Goal: Task Accomplishment & Management: Use online tool/utility

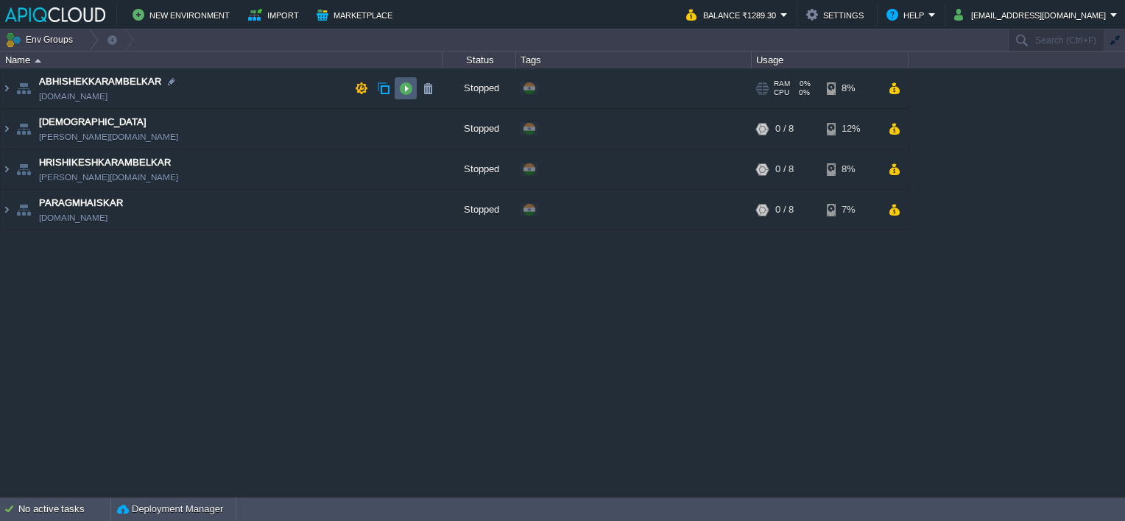
click at [407, 86] on button "button" at bounding box center [405, 88] width 13 height 13
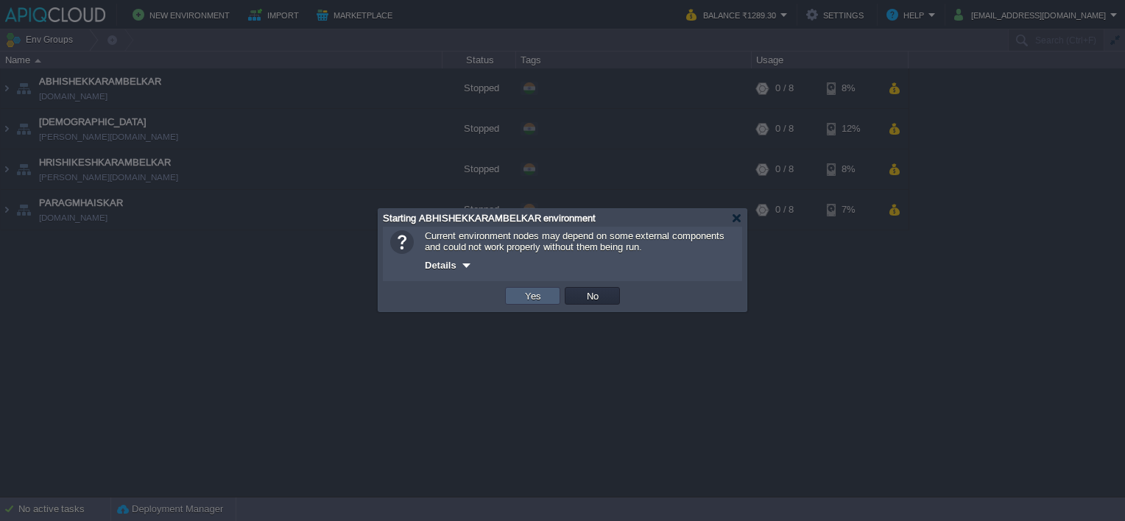
click at [531, 302] on button "Yes" at bounding box center [533, 295] width 25 height 13
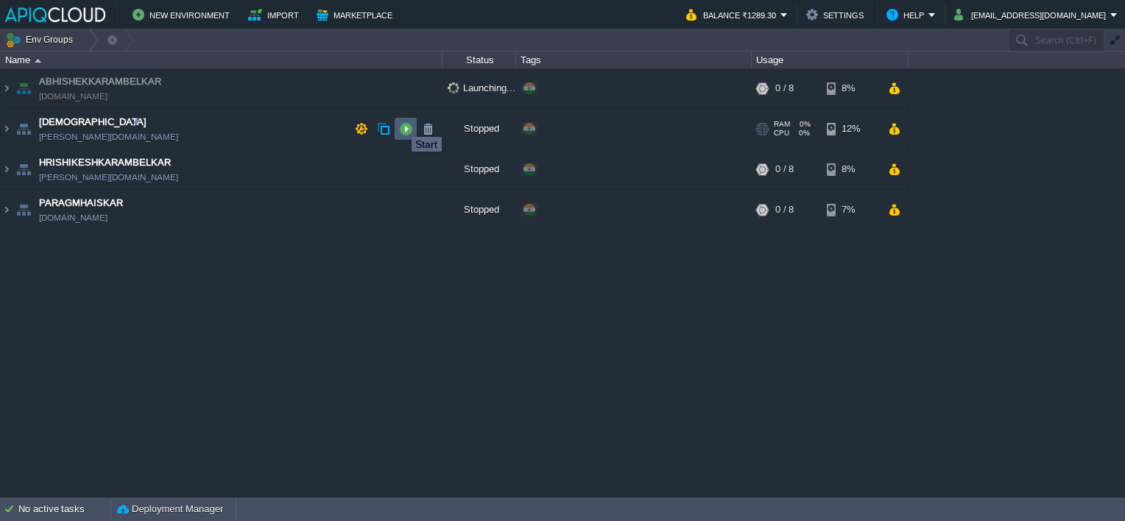
click at [401, 124] on button "button" at bounding box center [405, 128] width 13 height 13
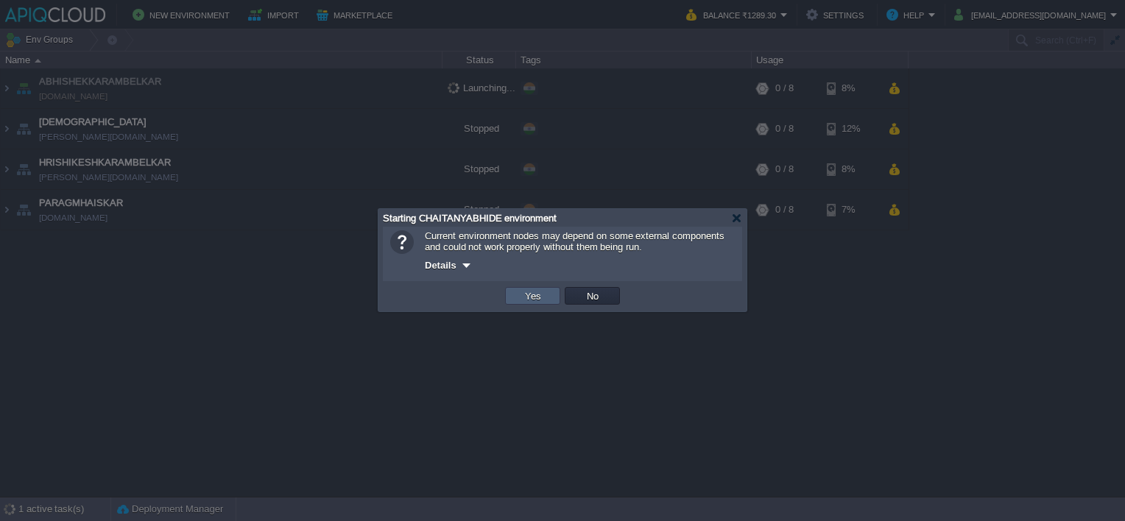
click at [532, 301] on button "Yes" at bounding box center [533, 295] width 25 height 13
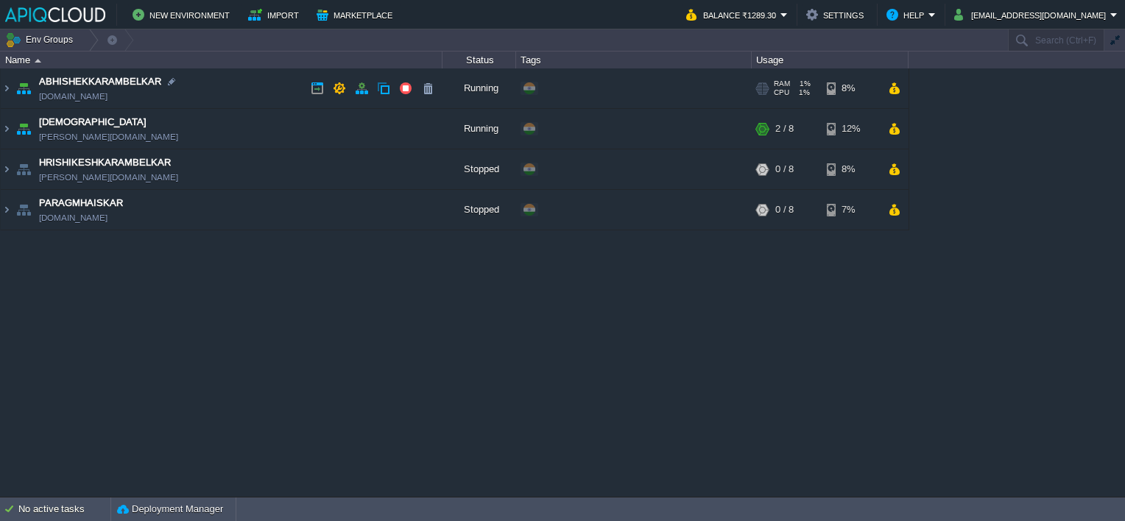
click at [253, 92] on td "ABHISHEKKARAMBELKAR [DOMAIN_NAME]" at bounding box center [222, 89] width 442 height 41
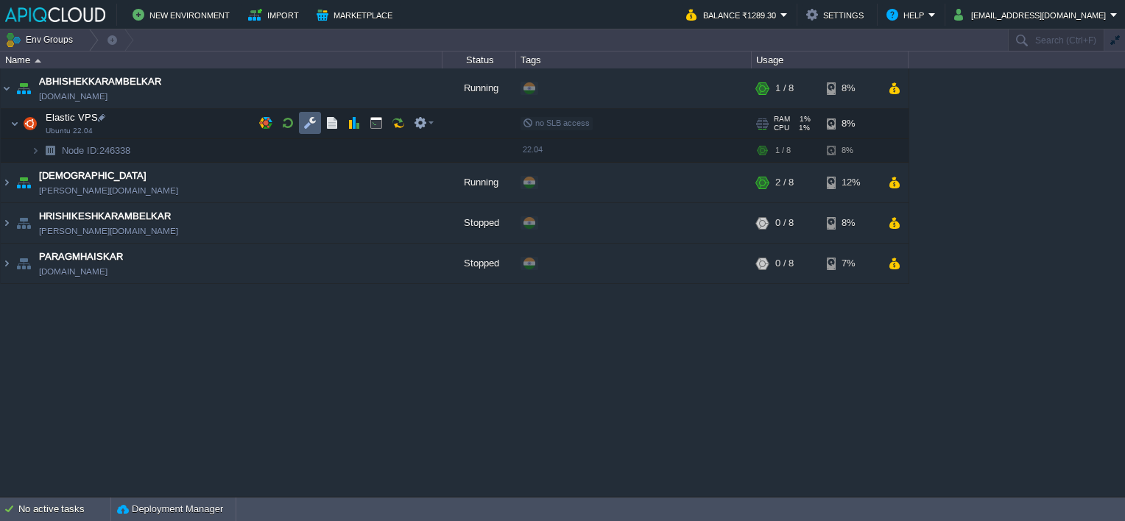
click at [307, 124] on button "button" at bounding box center [309, 122] width 13 height 13
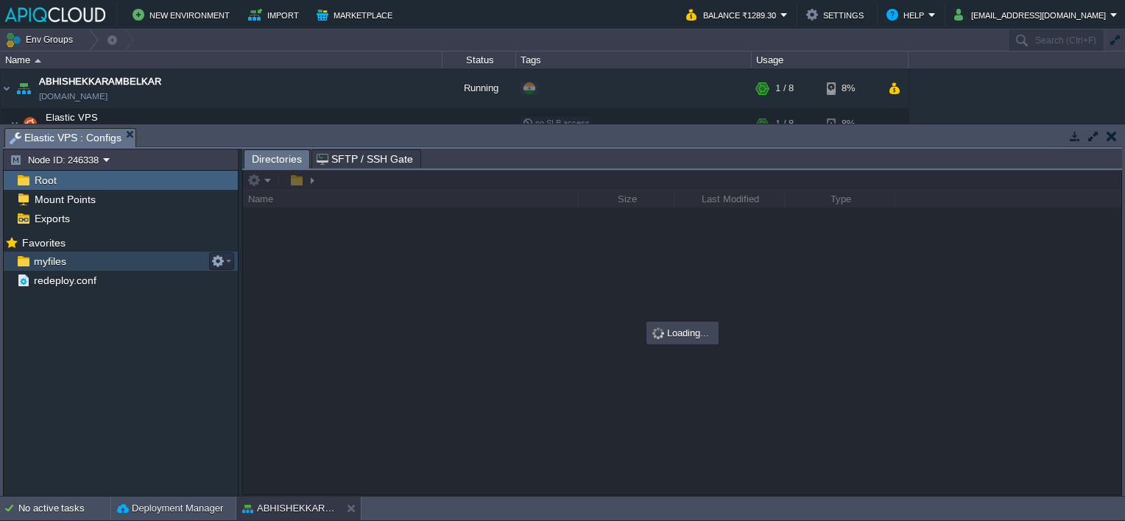
click at [44, 264] on span "myfiles" at bounding box center [50, 261] width 38 height 13
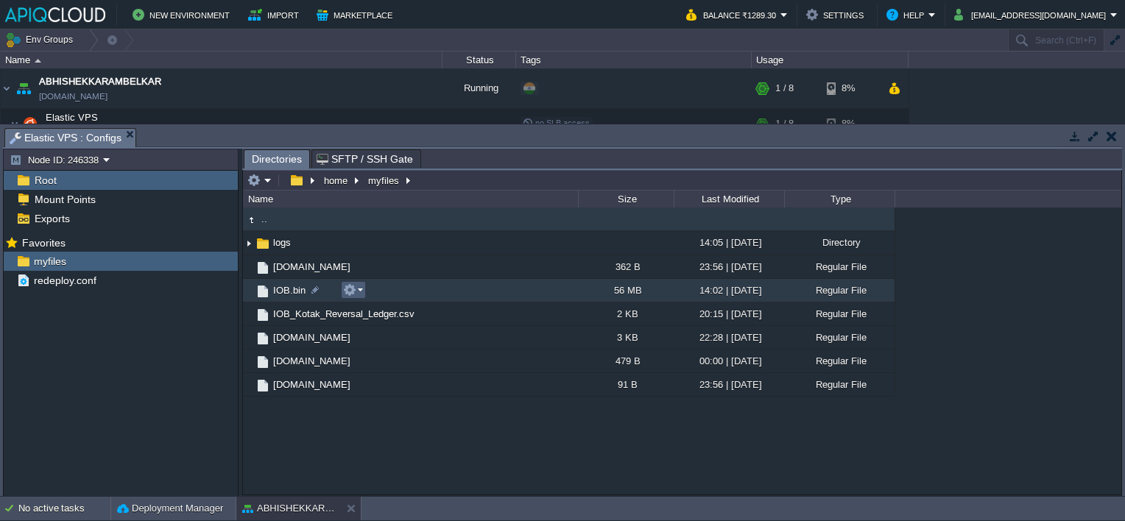
click at [354, 290] on button "button" at bounding box center [349, 290] width 13 height 13
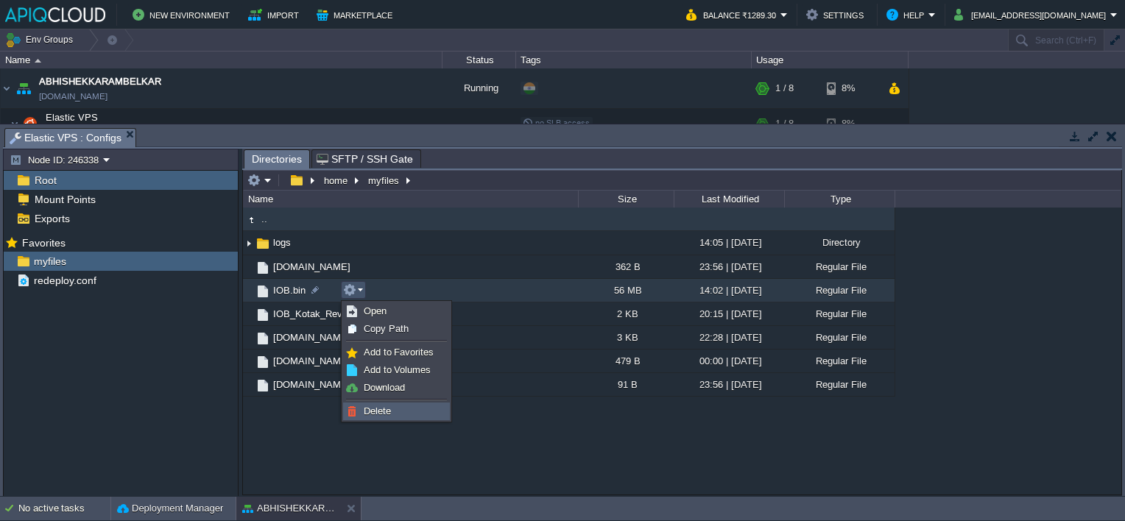
click at [380, 410] on span "Delete" at bounding box center [377, 411] width 27 height 11
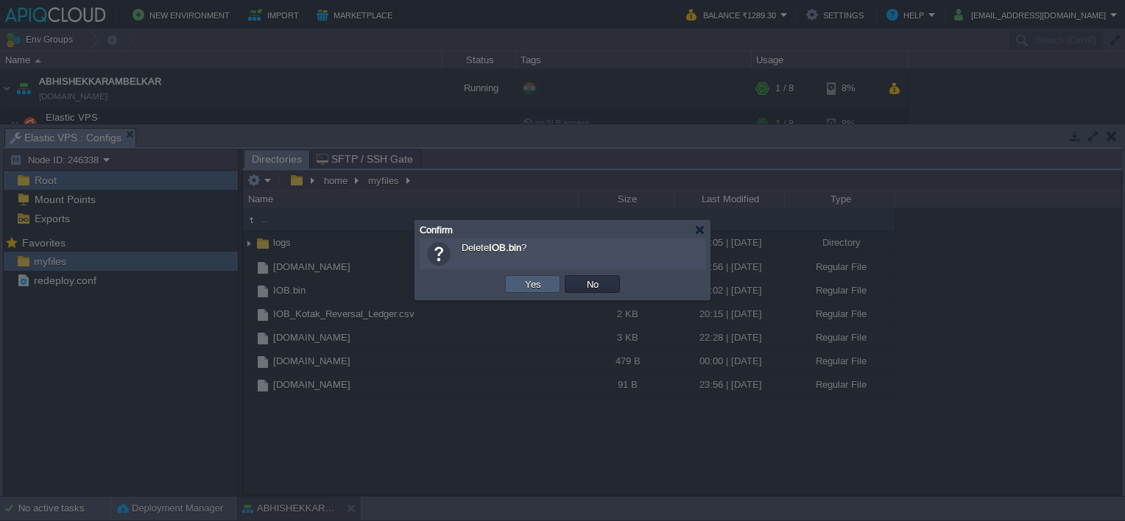
click at [529, 287] on button "Yes" at bounding box center [533, 284] width 25 height 13
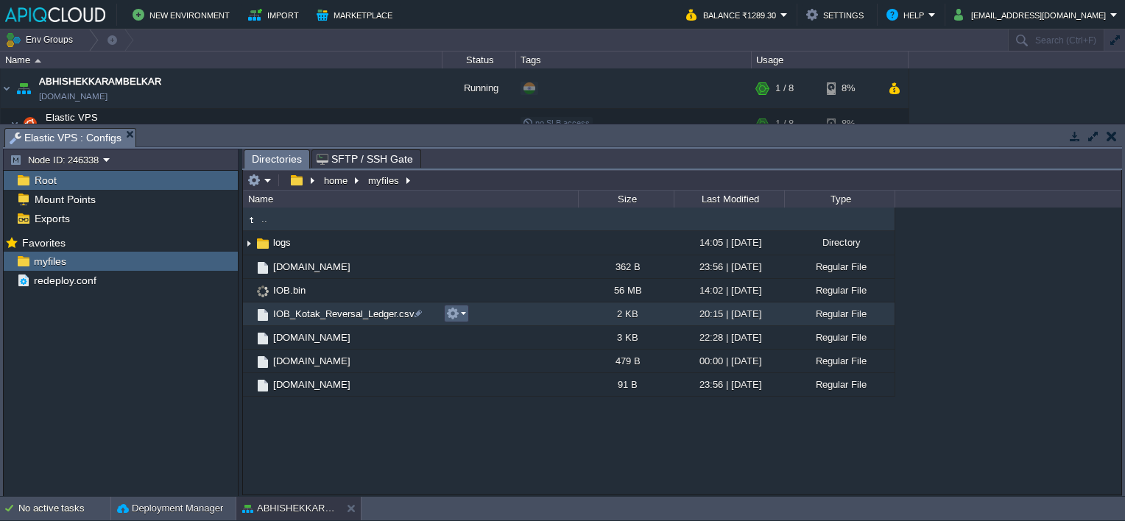
click at [454, 315] on button "button" at bounding box center [452, 313] width 13 height 13
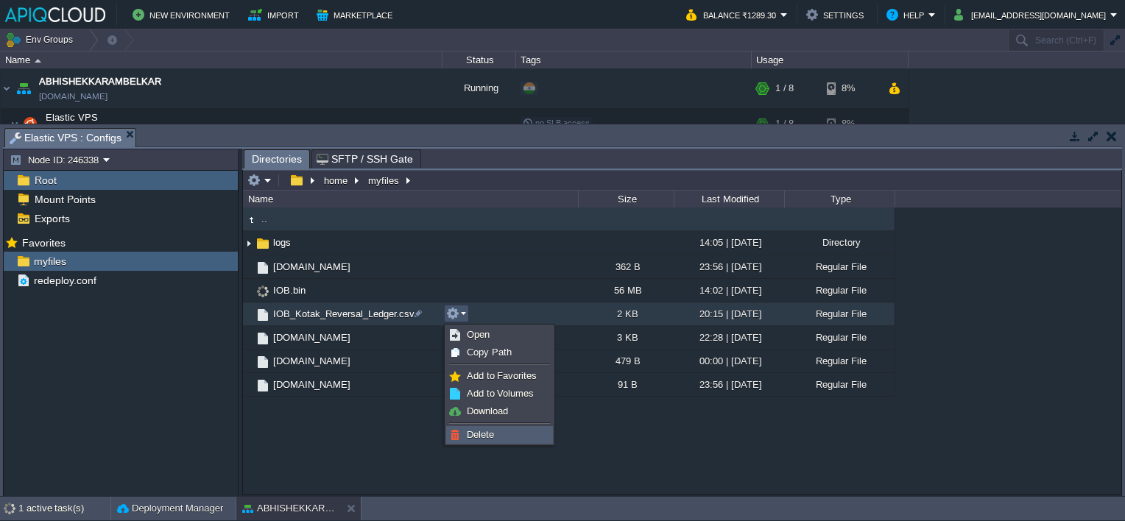
click at [481, 436] on span "Delete" at bounding box center [480, 434] width 27 height 11
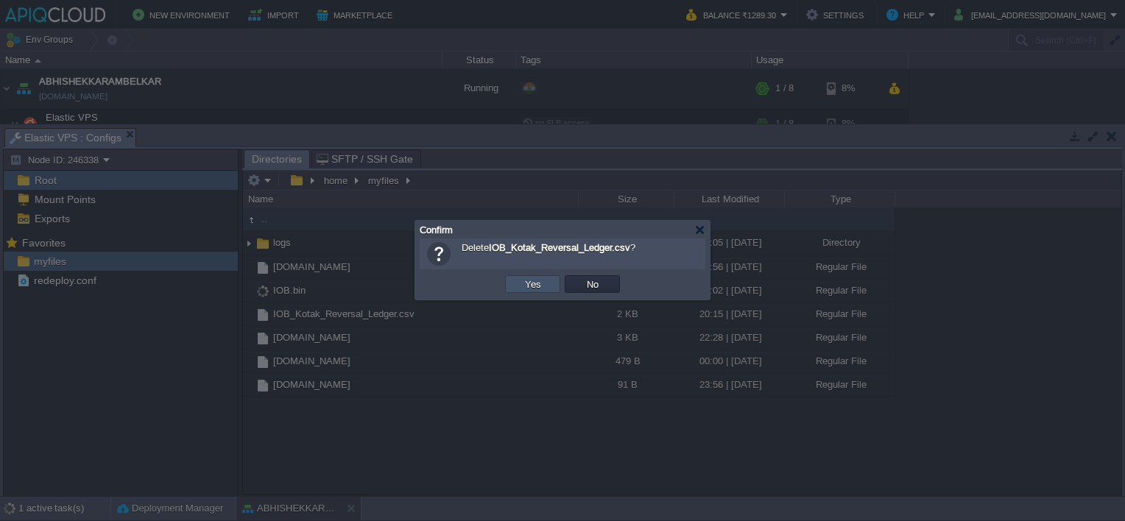
click at [525, 284] on button "Yes" at bounding box center [533, 284] width 25 height 13
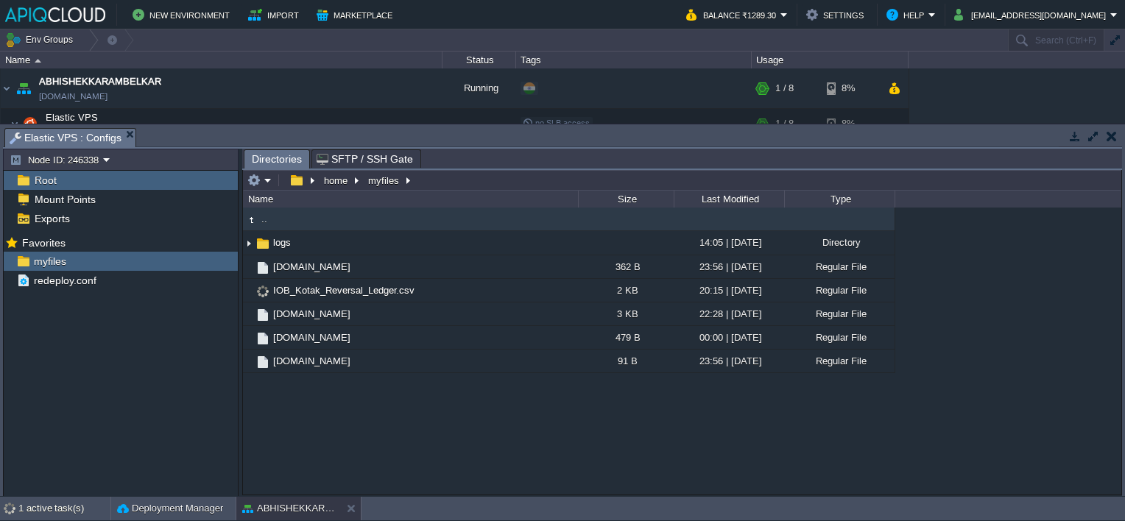
click at [1111, 136] on button "button" at bounding box center [1112, 136] width 10 height 13
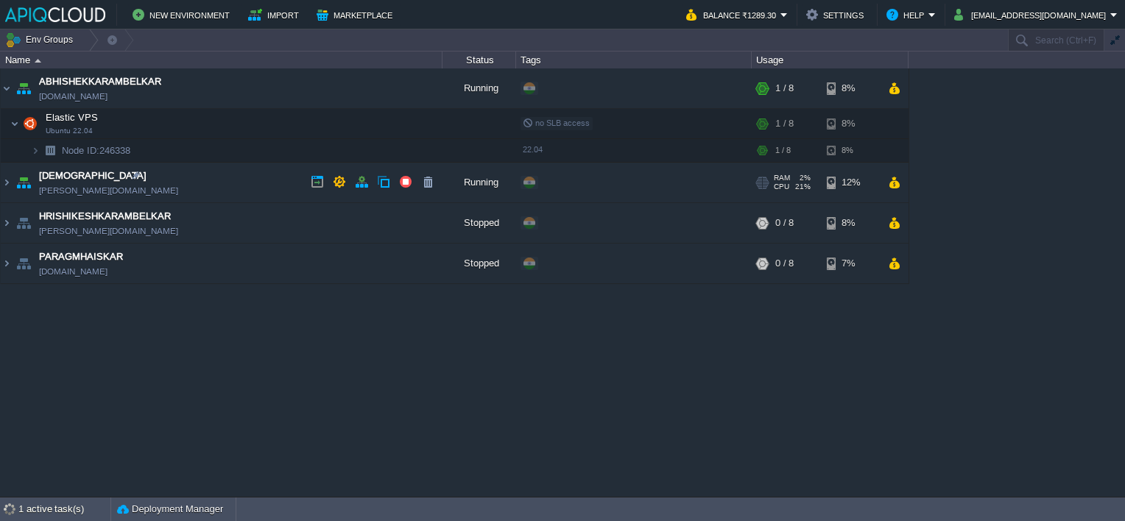
click at [265, 184] on td "[DEMOGRAPHIC_DATA] [PERSON_NAME][DOMAIN_NAME]" at bounding box center [222, 183] width 442 height 41
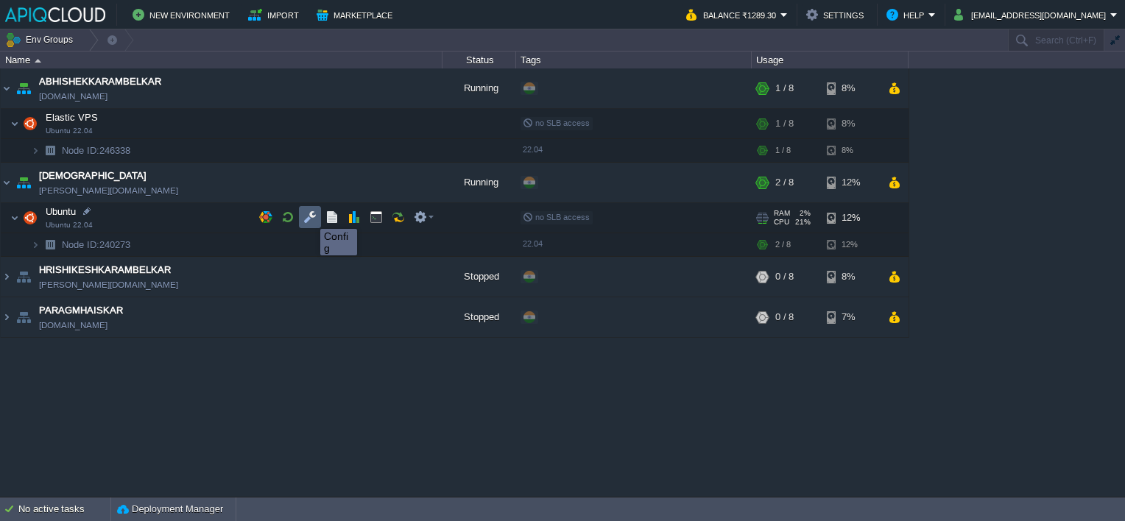
click at [309, 216] on button "button" at bounding box center [309, 217] width 13 height 13
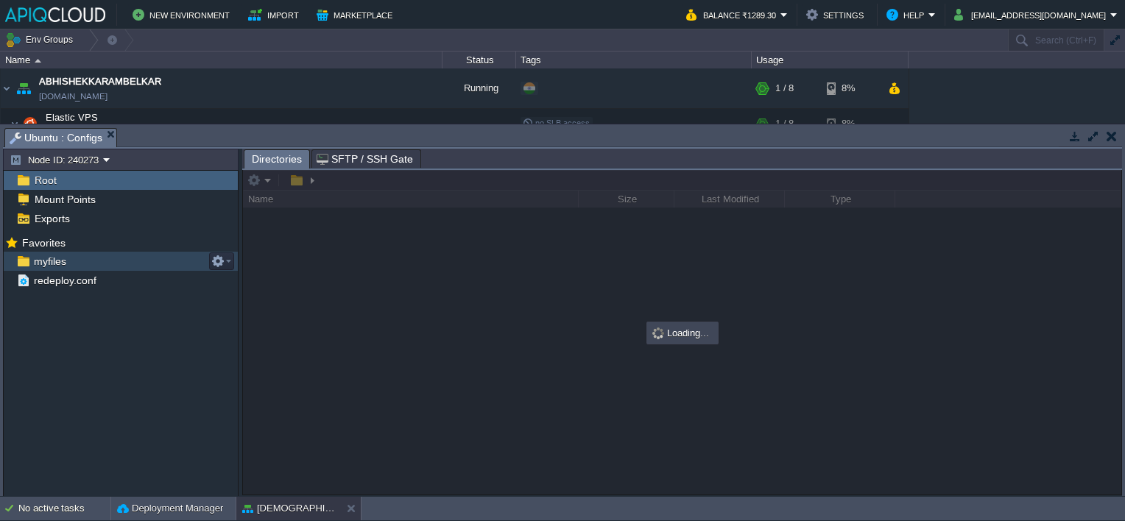
click at [46, 265] on span "myfiles" at bounding box center [50, 261] width 38 height 13
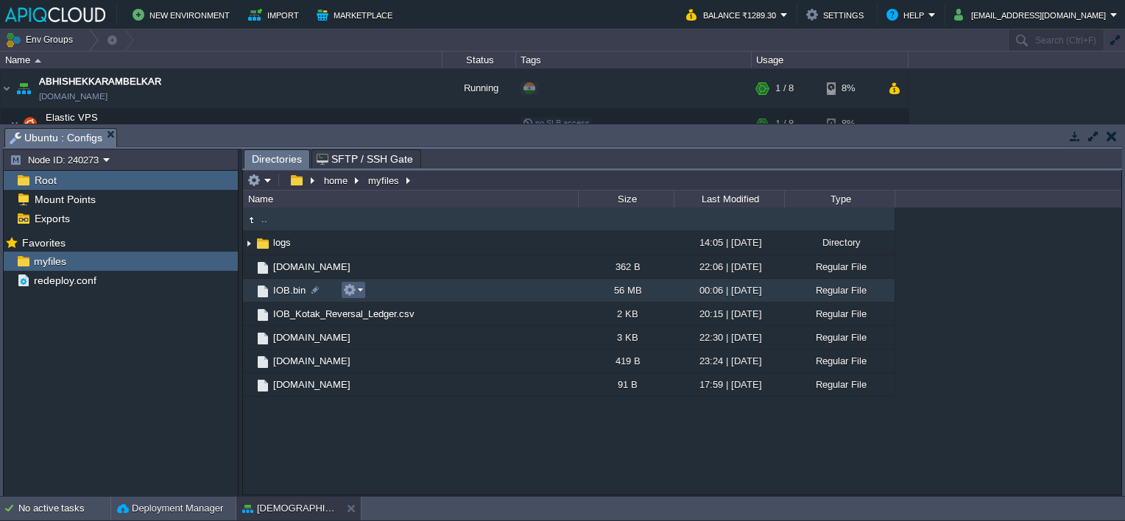
click at [351, 287] on button "button" at bounding box center [349, 290] width 13 height 13
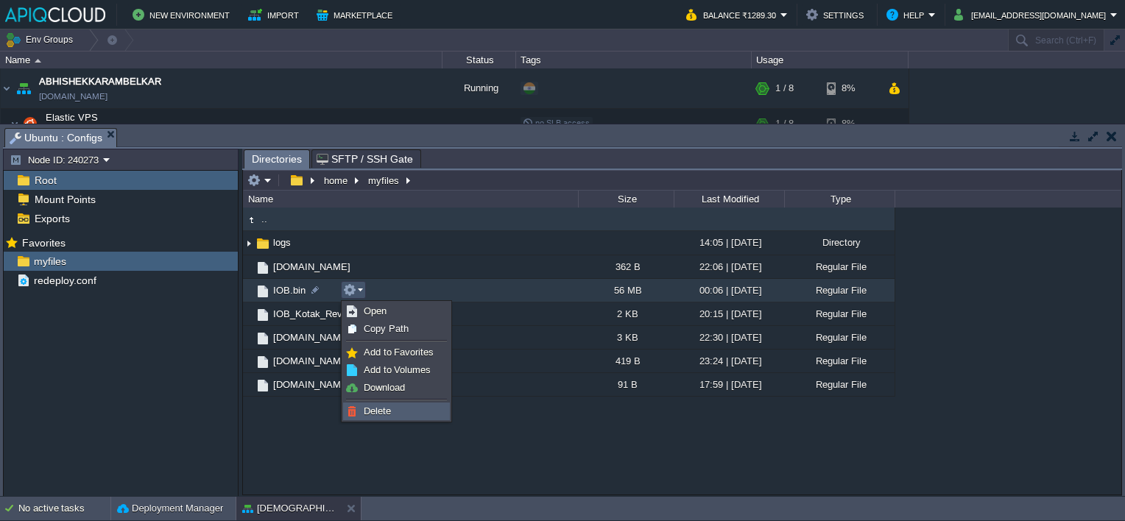
click at [382, 410] on span "Delete" at bounding box center [377, 411] width 27 height 11
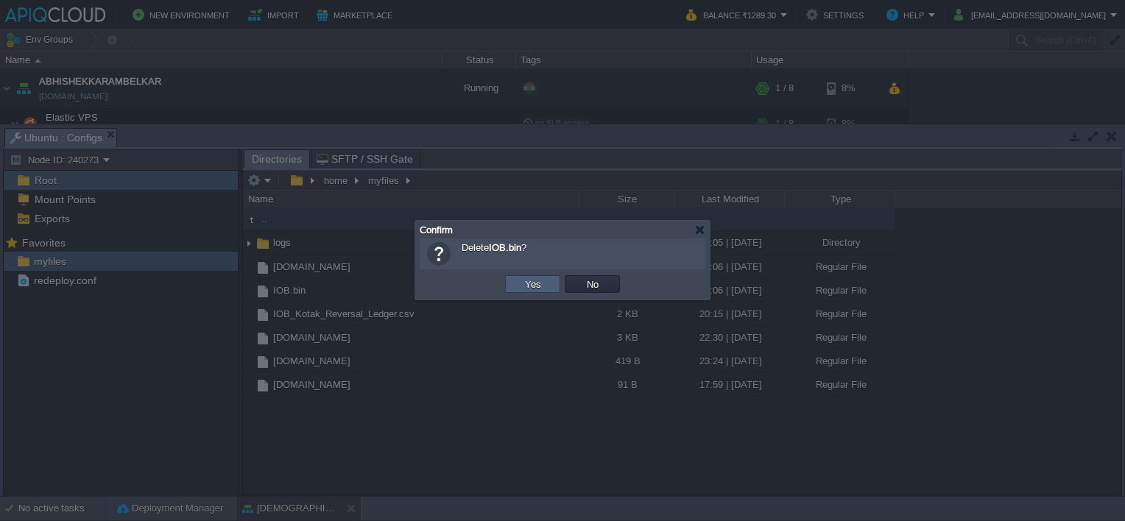
click at [541, 280] on button "Yes" at bounding box center [533, 284] width 25 height 13
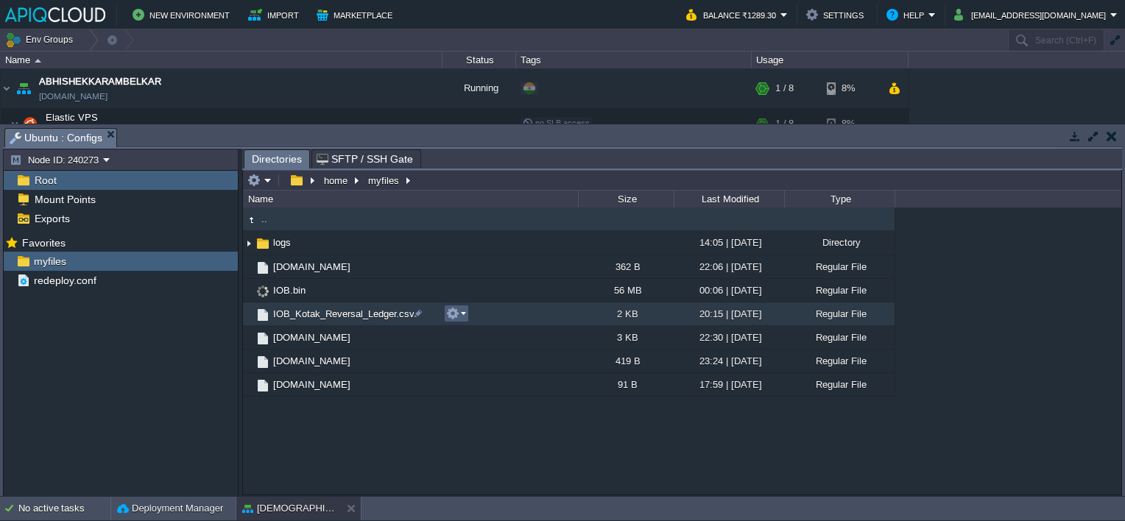
click at [456, 313] on button "button" at bounding box center [452, 313] width 13 height 13
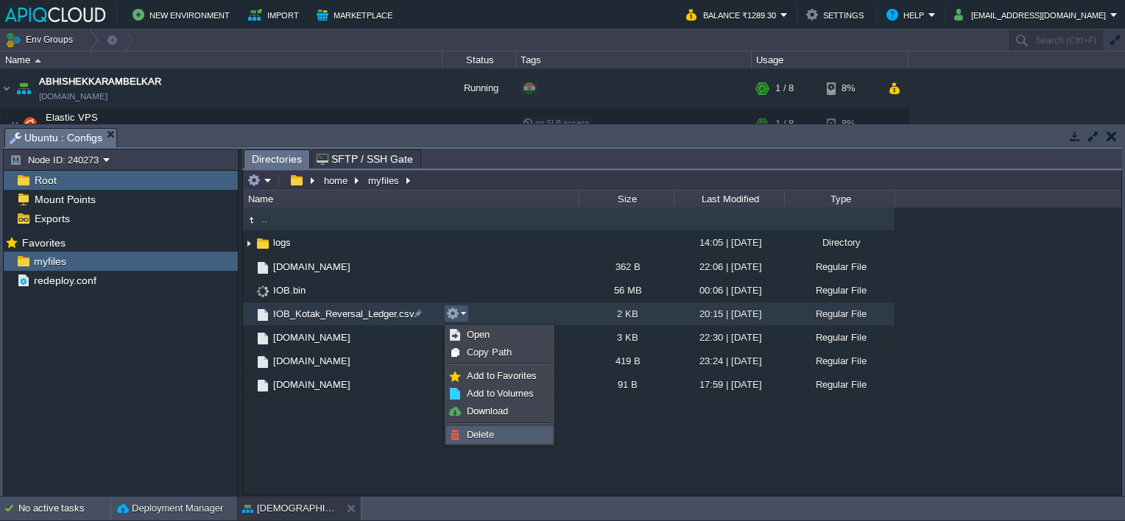
click at [477, 430] on span "Delete" at bounding box center [480, 434] width 27 height 11
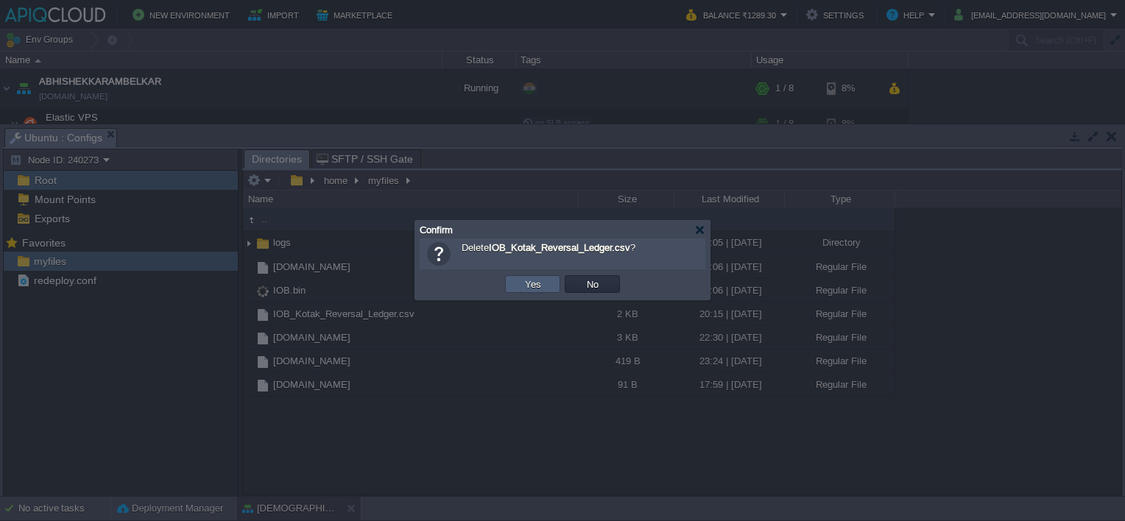
click at [538, 283] on button "Yes" at bounding box center [533, 284] width 25 height 13
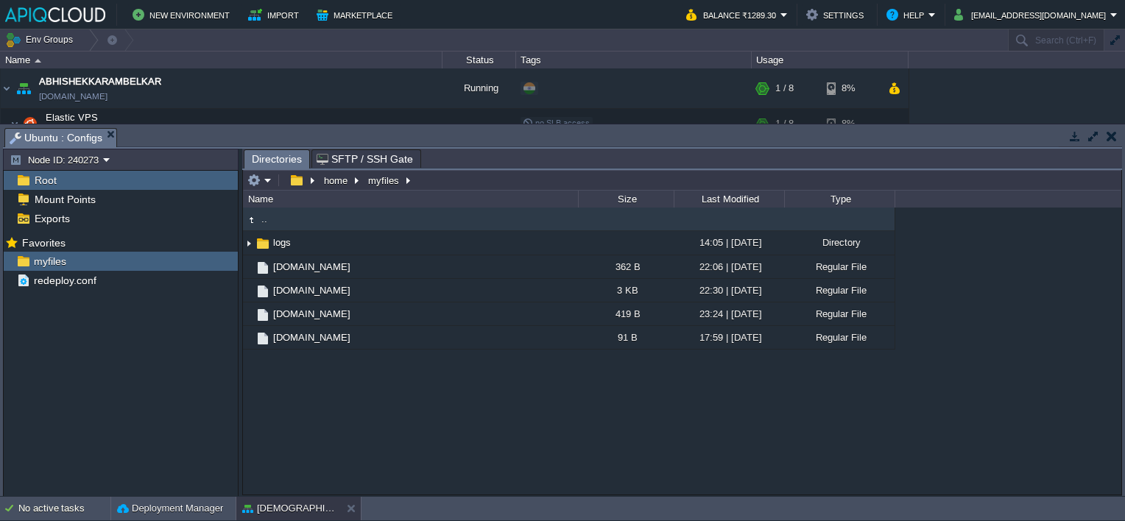
click at [1112, 138] on button "button" at bounding box center [1112, 136] width 10 height 13
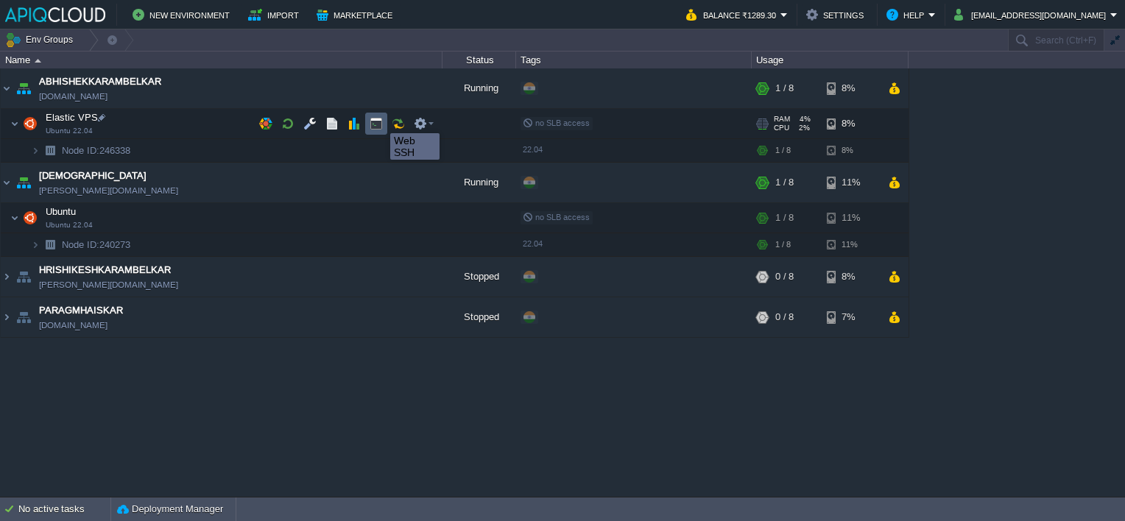
click at [376, 122] on button "button" at bounding box center [376, 123] width 13 height 13
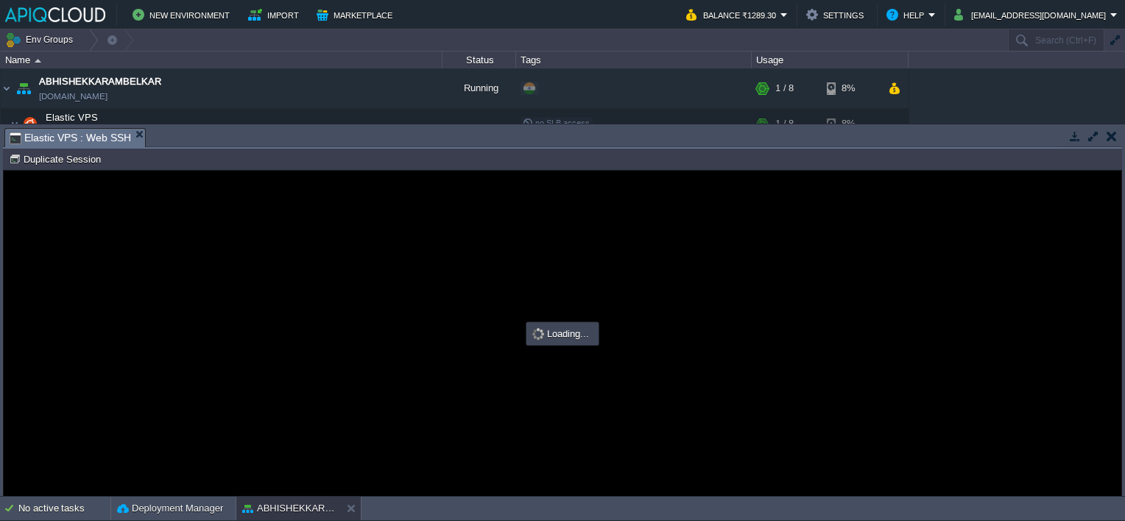
click at [1106, 136] on td at bounding box center [1112, 136] width 18 height 18
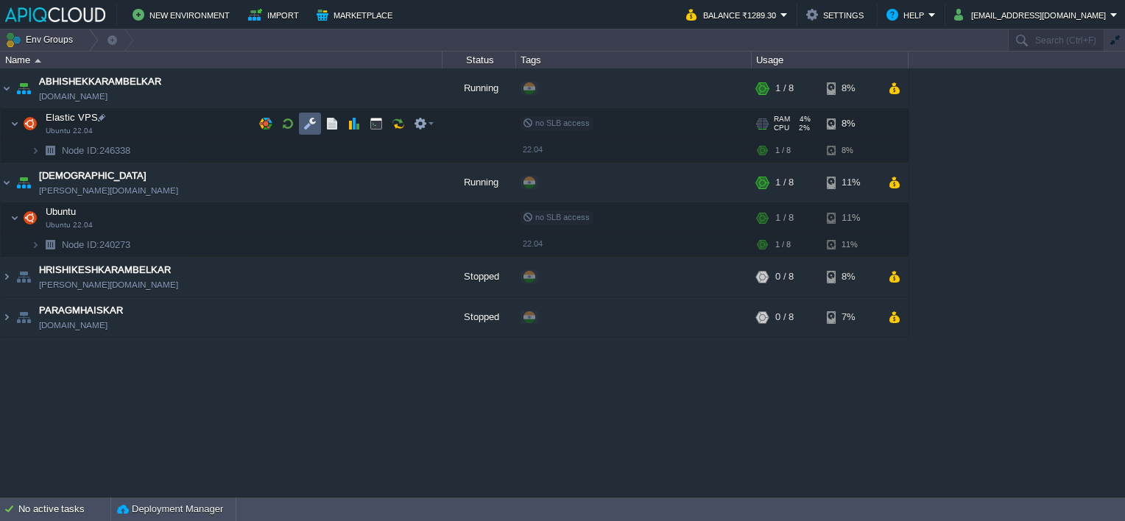
click at [309, 113] on td at bounding box center [310, 124] width 22 height 22
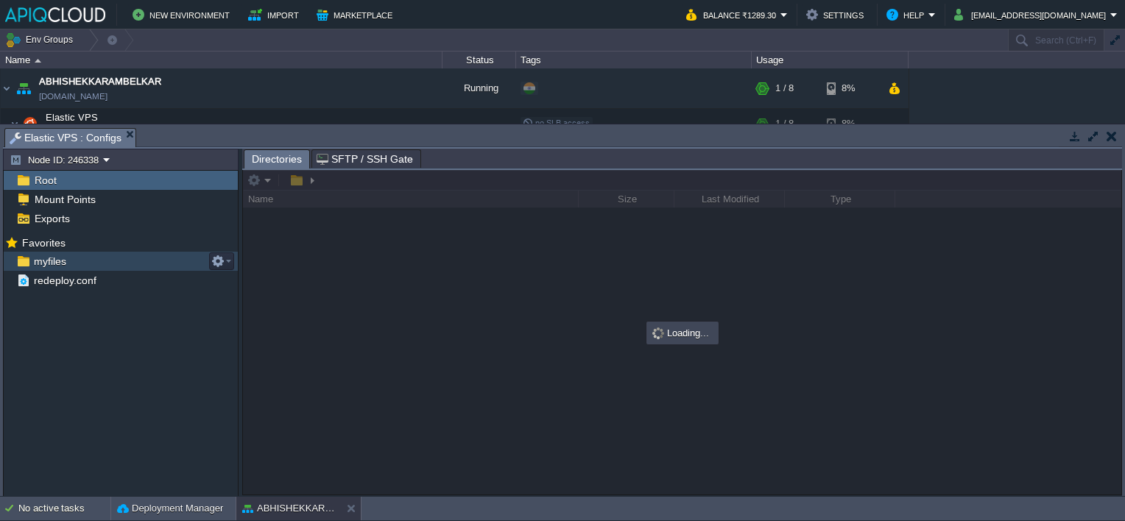
click at [45, 256] on span "myfiles" at bounding box center [50, 261] width 38 height 13
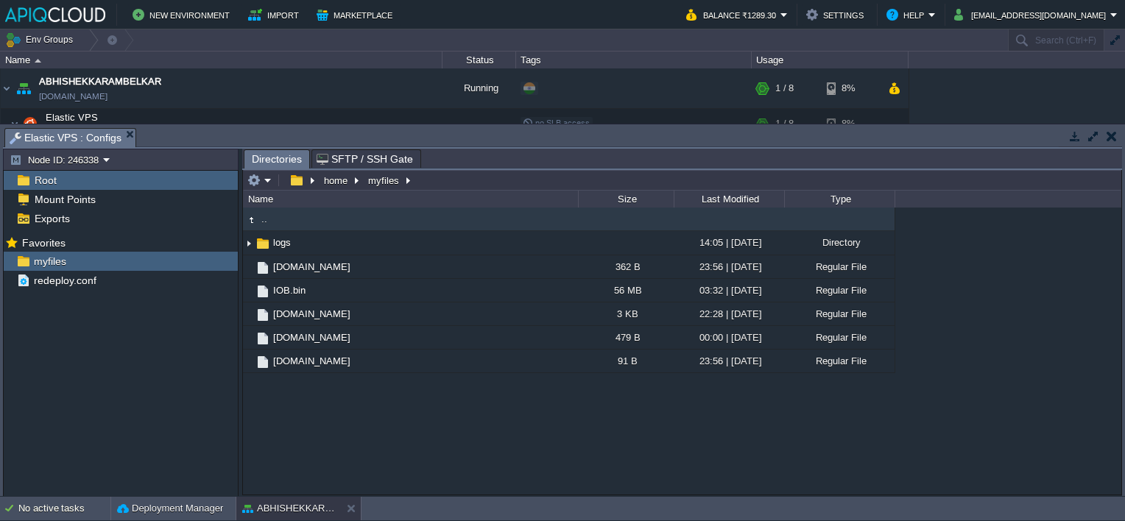
click at [1109, 133] on button "button" at bounding box center [1112, 136] width 10 height 13
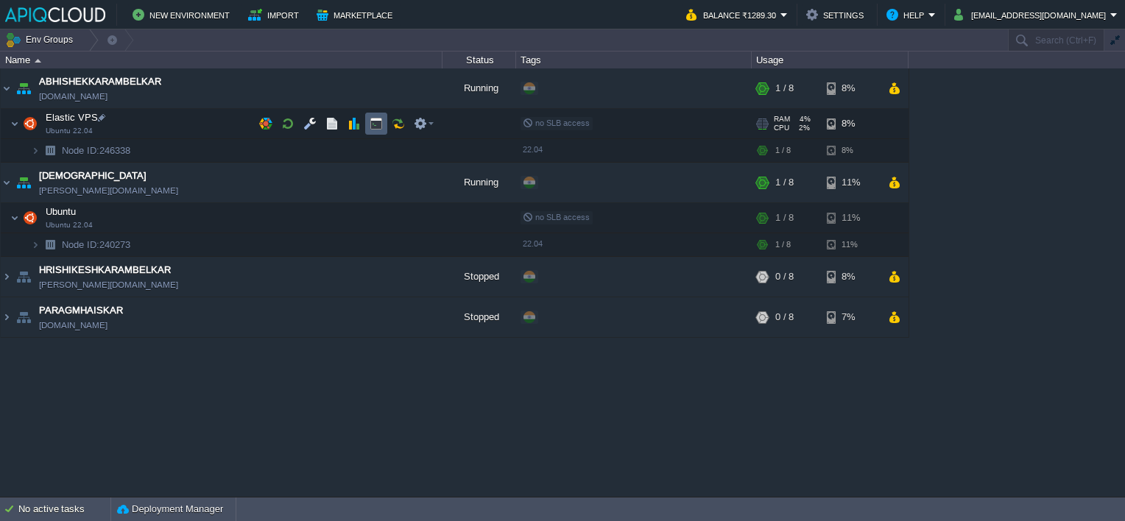
click at [374, 124] on button "button" at bounding box center [376, 123] width 13 height 13
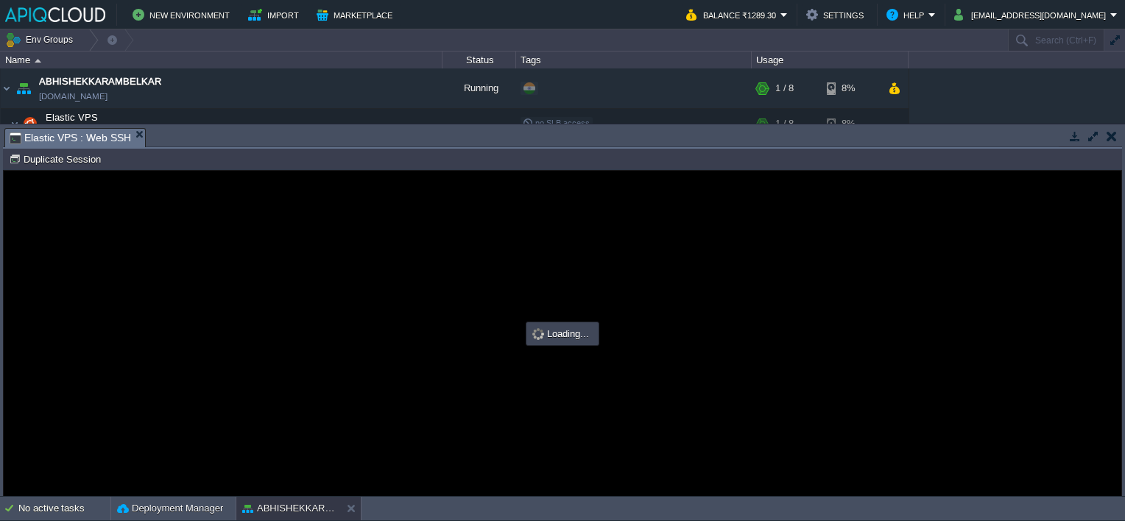
type input "#000000"
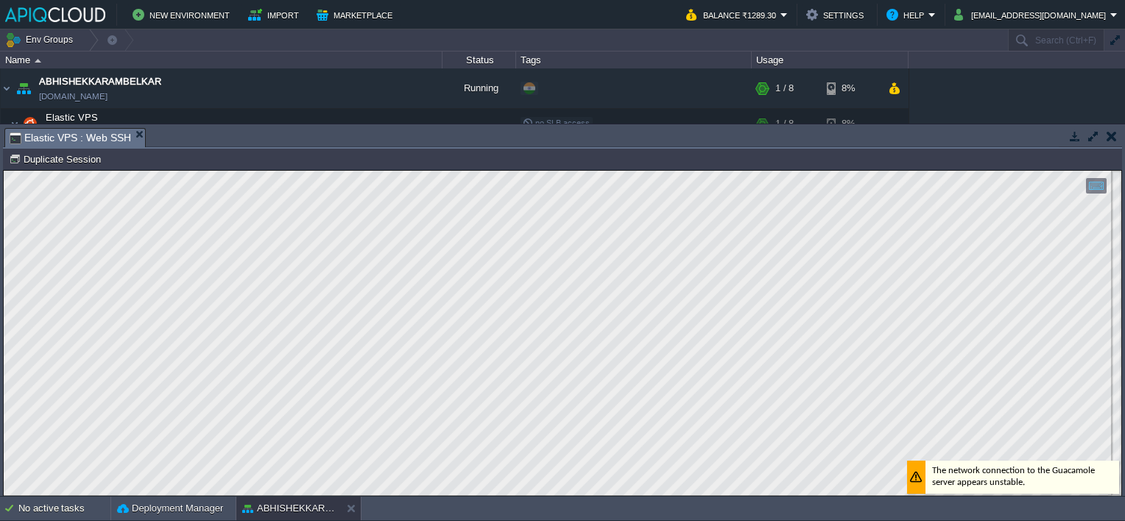
click at [1110, 134] on button "button" at bounding box center [1112, 136] width 10 height 13
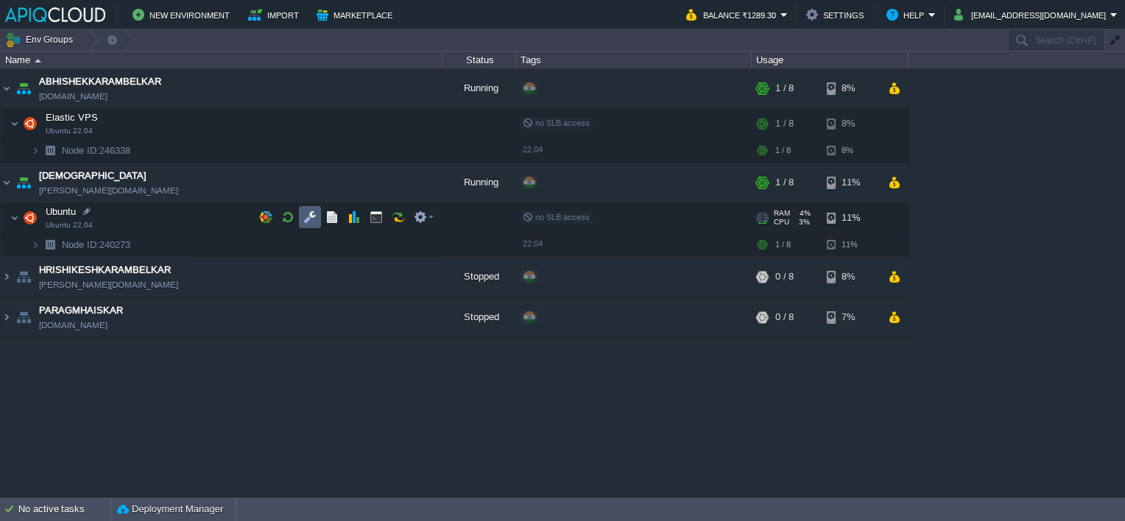
click at [312, 217] on button "button" at bounding box center [309, 217] width 13 height 13
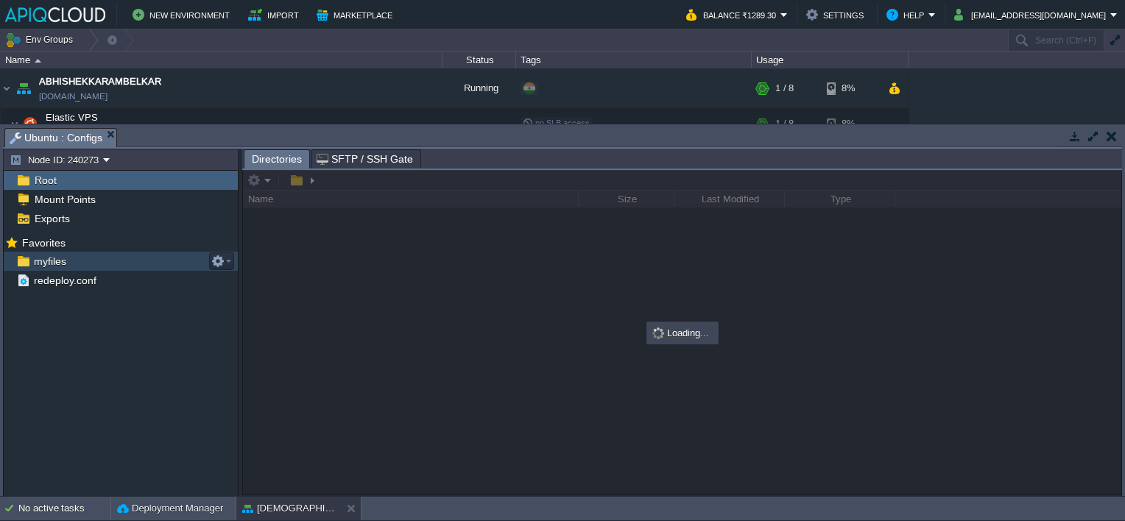
click at [45, 255] on link "myfiles" at bounding box center [50, 261] width 38 height 13
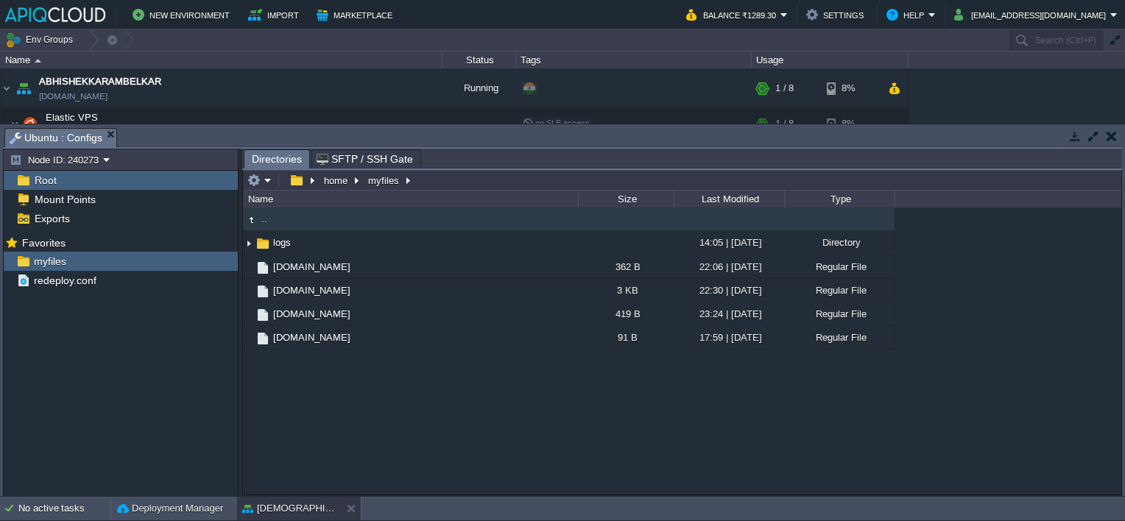
click at [1114, 130] on button "button" at bounding box center [1112, 136] width 10 height 13
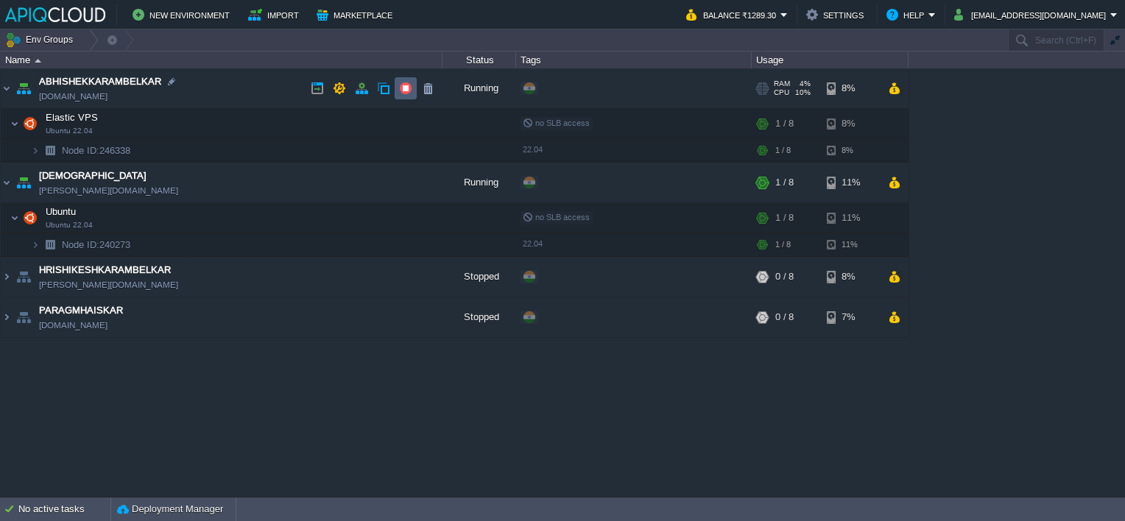
click at [412, 82] on button "button" at bounding box center [405, 88] width 13 height 13
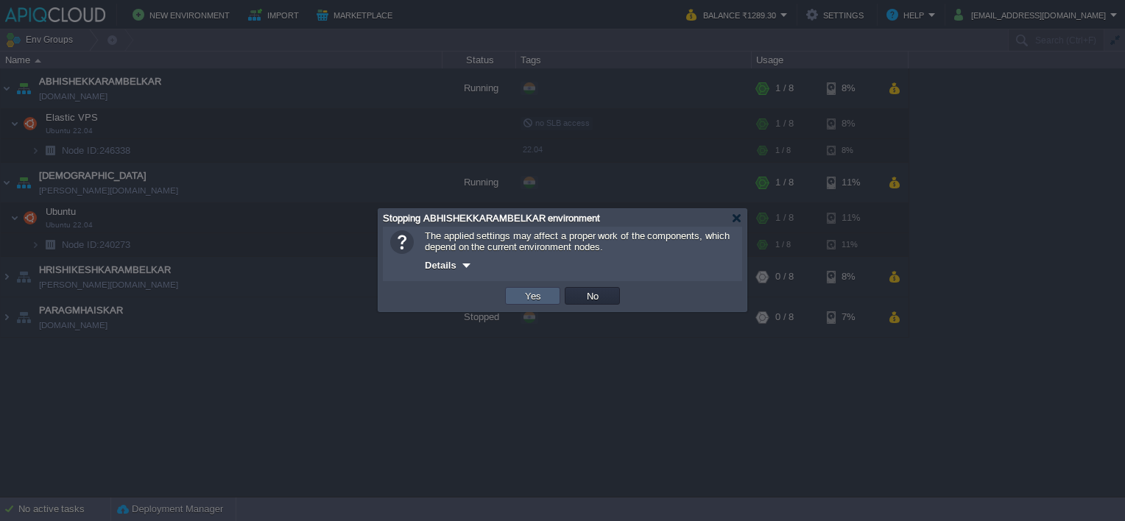
click at [516, 291] on td "Yes" at bounding box center [532, 296] width 55 height 18
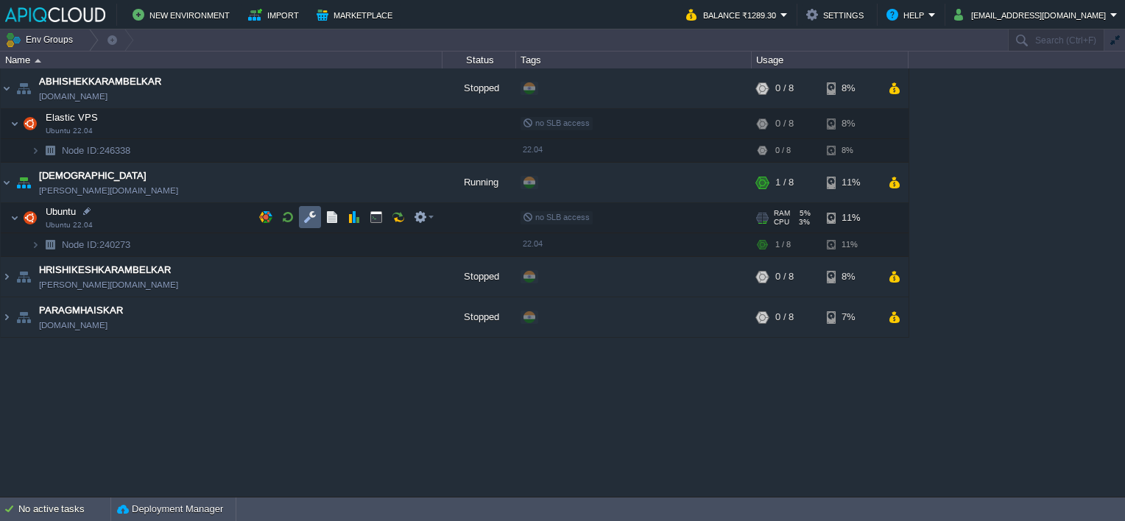
click at [307, 215] on button "button" at bounding box center [309, 217] width 13 height 13
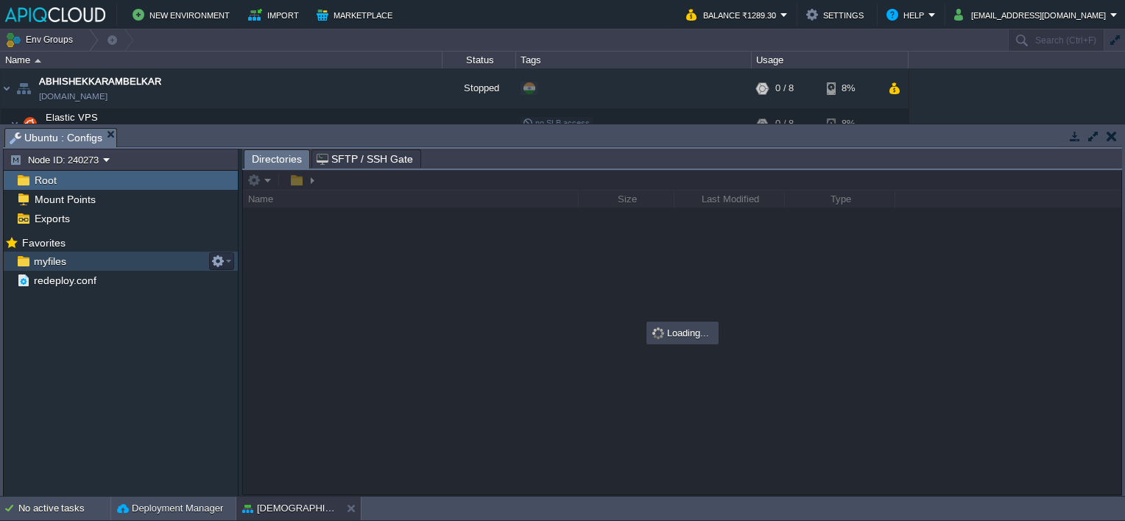
click at [48, 260] on span "myfiles" at bounding box center [50, 261] width 38 height 13
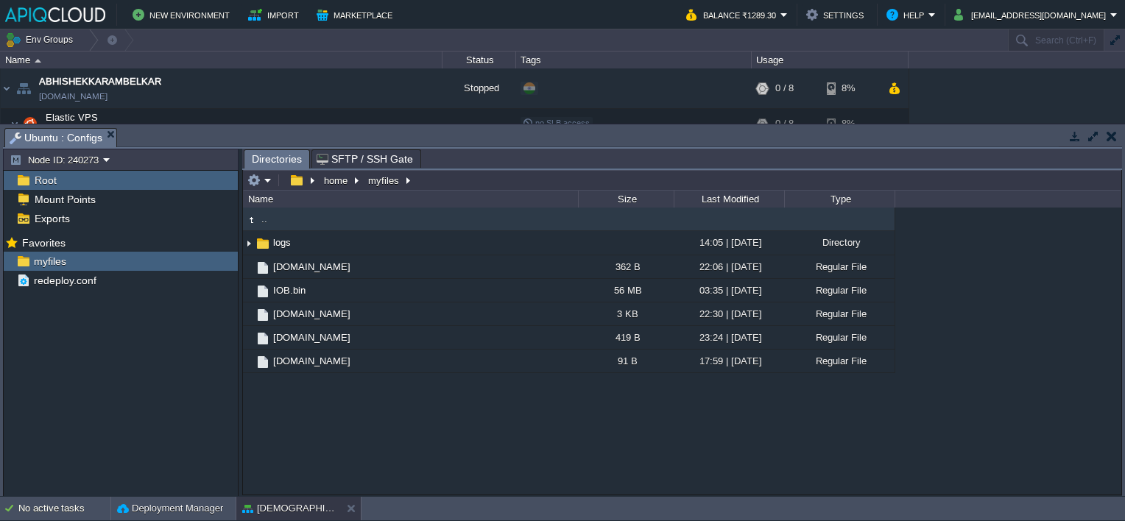
click at [1106, 131] on td at bounding box center [1112, 136] width 18 height 18
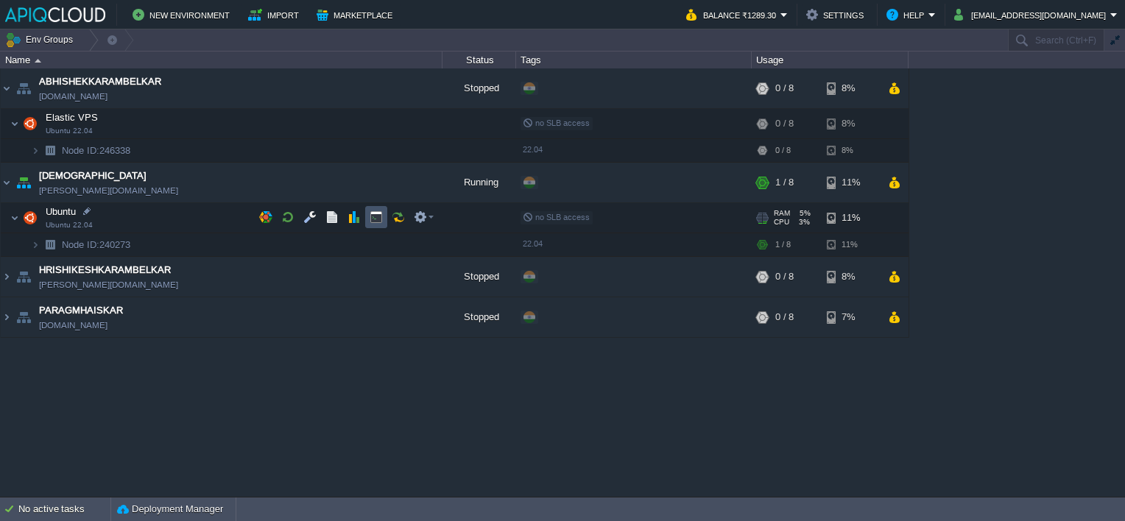
click at [379, 218] on button "button" at bounding box center [376, 217] width 13 height 13
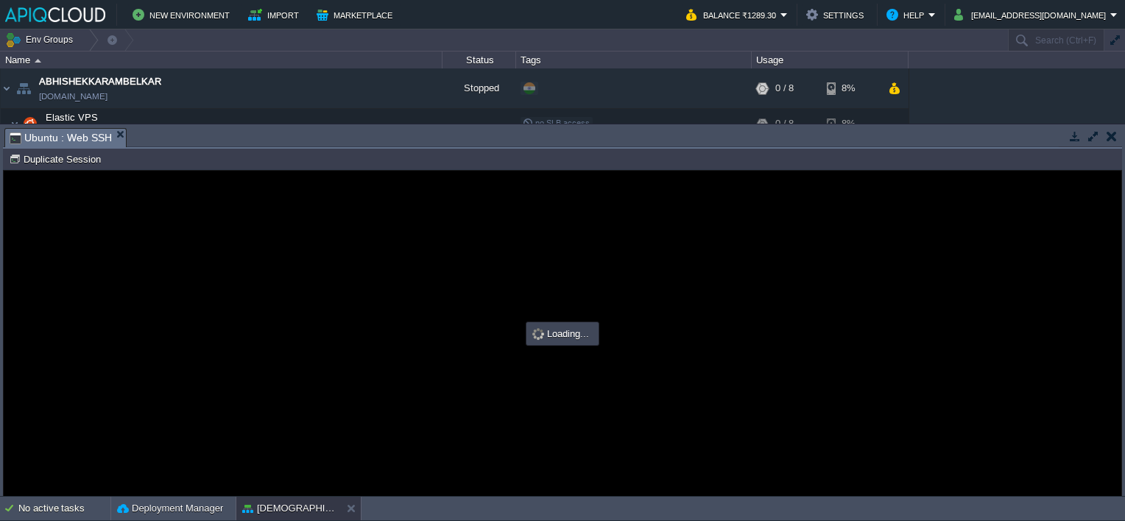
type input "#000000"
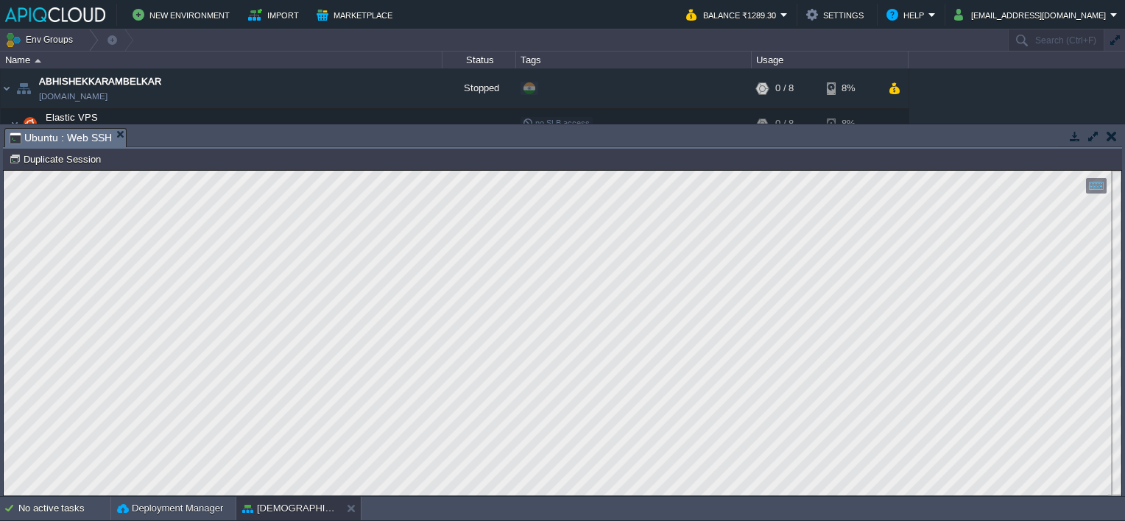
click at [1111, 139] on button "button" at bounding box center [1112, 136] width 10 height 13
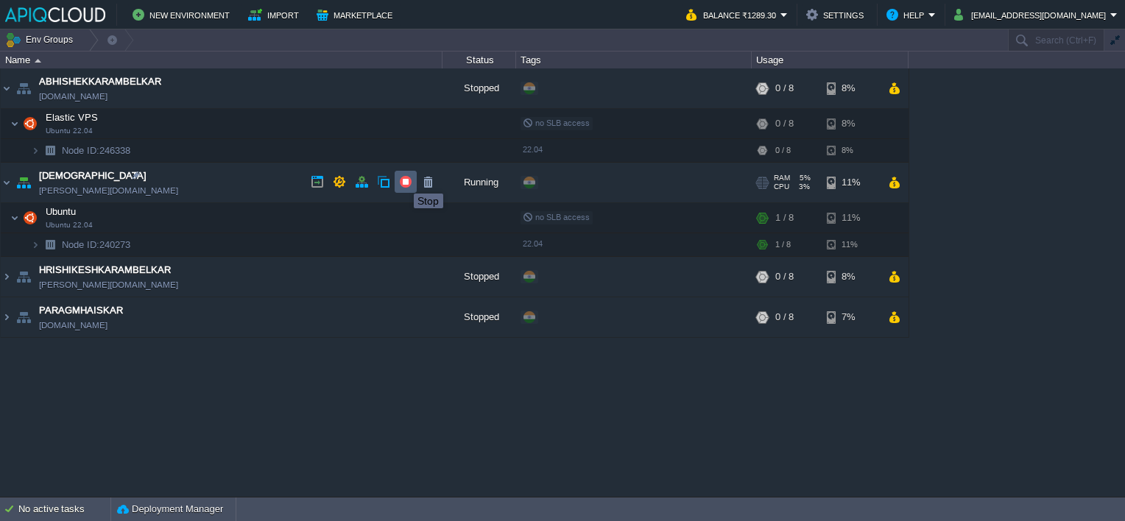
click at [403, 180] on button "button" at bounding box center [405, 181] width 13 height 13
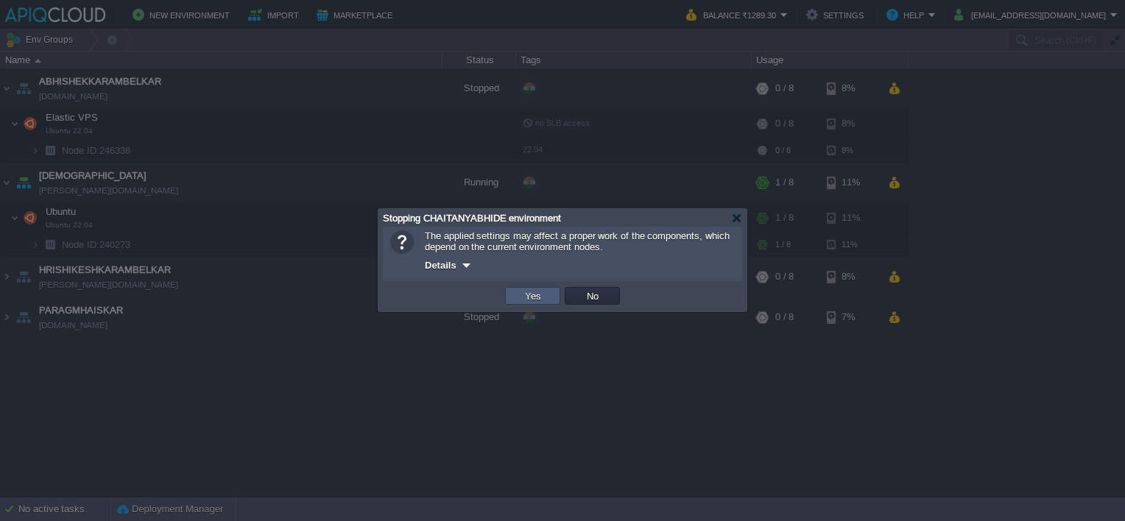
click at [545, 289] on td "Yes" at bounding box center [532, 296] width 55 height 18
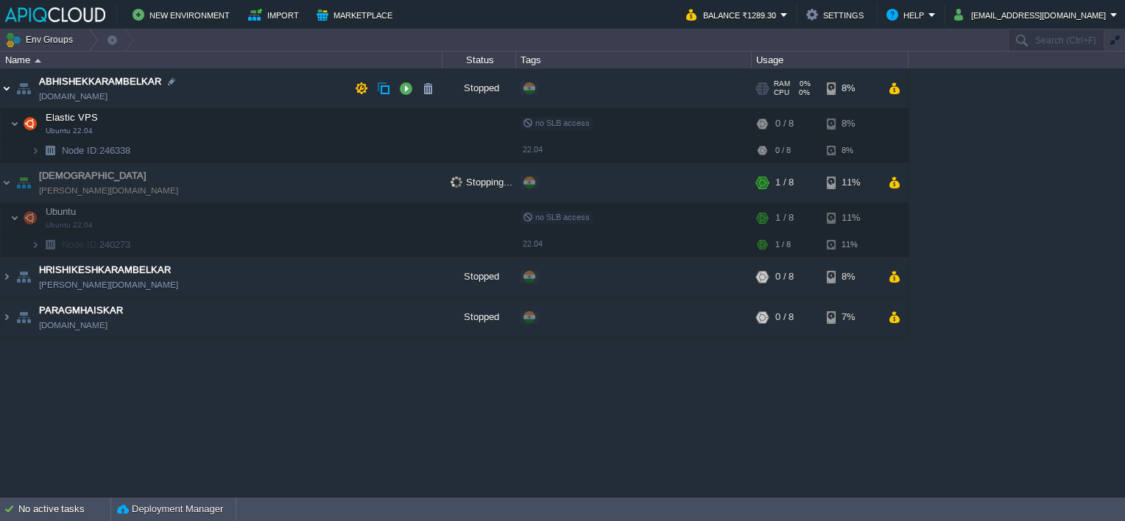
click at [6, 88] on img at bounding box center [7, 89] width 12 height 40
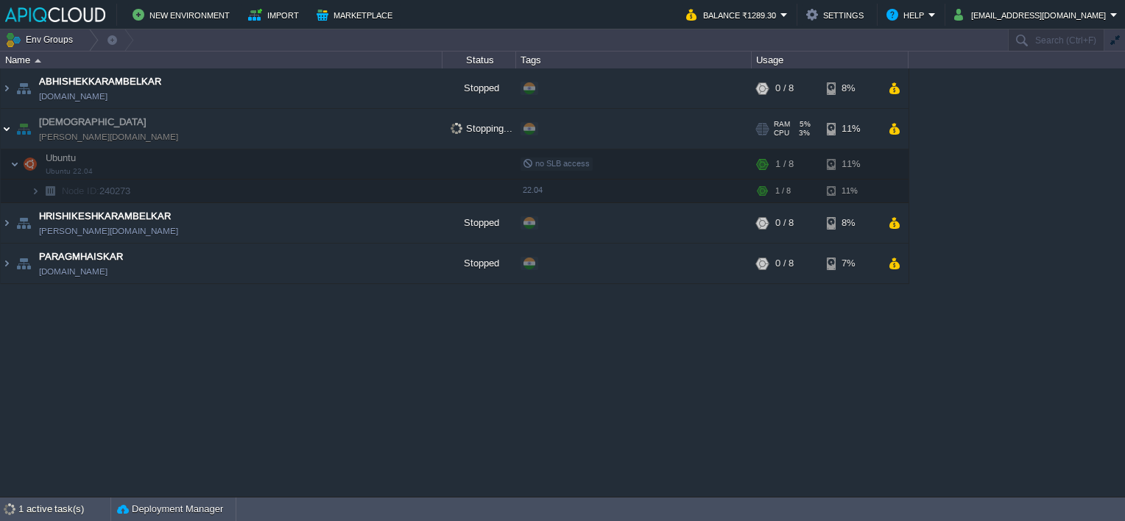
click at [7, 124] on img at bounding box center [7, 129] width 12 height 40
